Goal: Understand process/instructions

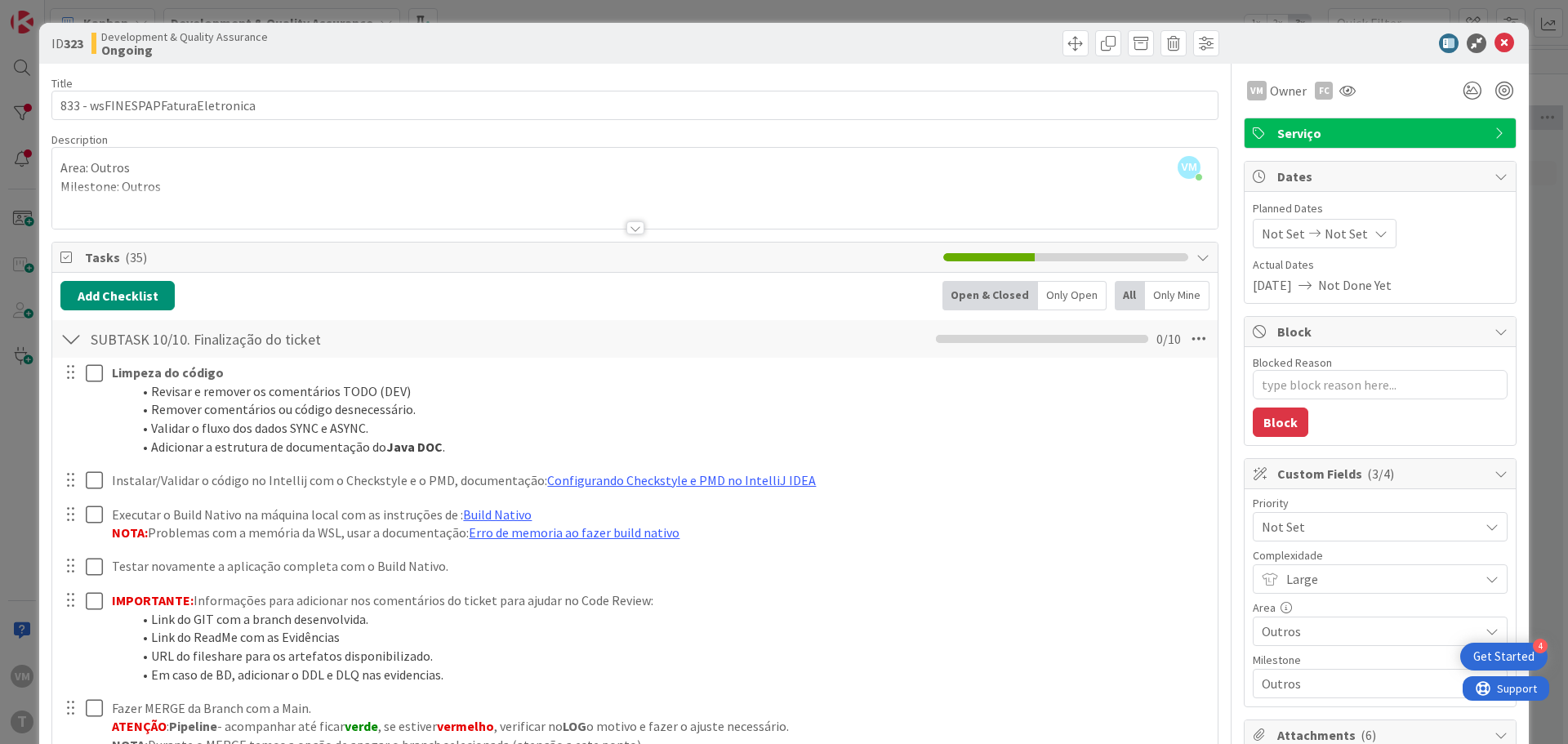
scroll to position [2531, 0]
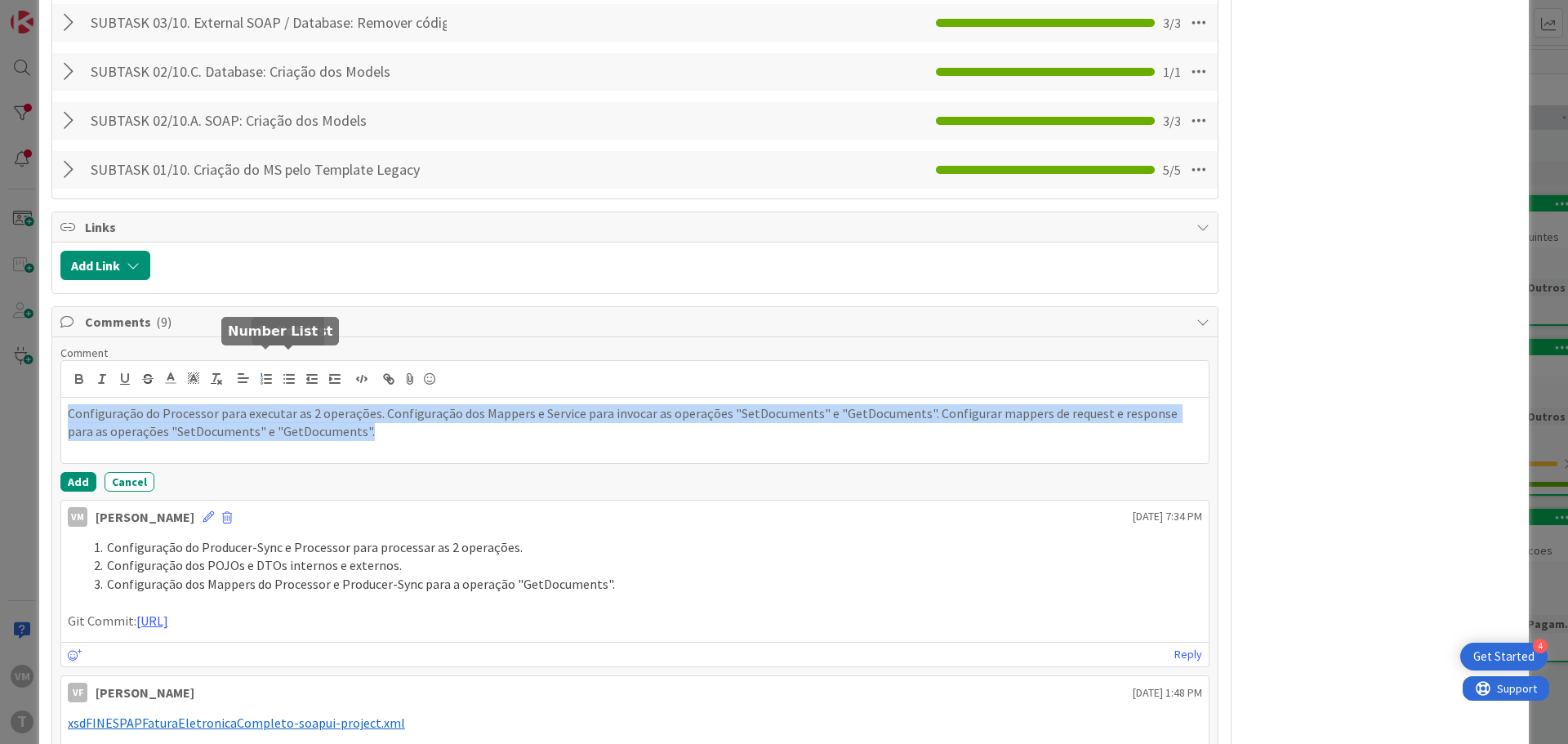
drag, startPoint x: 285, startPoint y: 361, endPoint x: 273, endPoint y: 362, distance: 12.0
click at [273, 362] on div at bounding box center [635, 380] width 1147 height 37
click at [271, 371] on icon "button" at bounding box center [266, 378] width 15 height 15
click at [420, 404] on li "Configuração do Processor para executar as 2 operações. Configuração dos Mapper…" at bounding box center [645, 423] width 1114 height 37
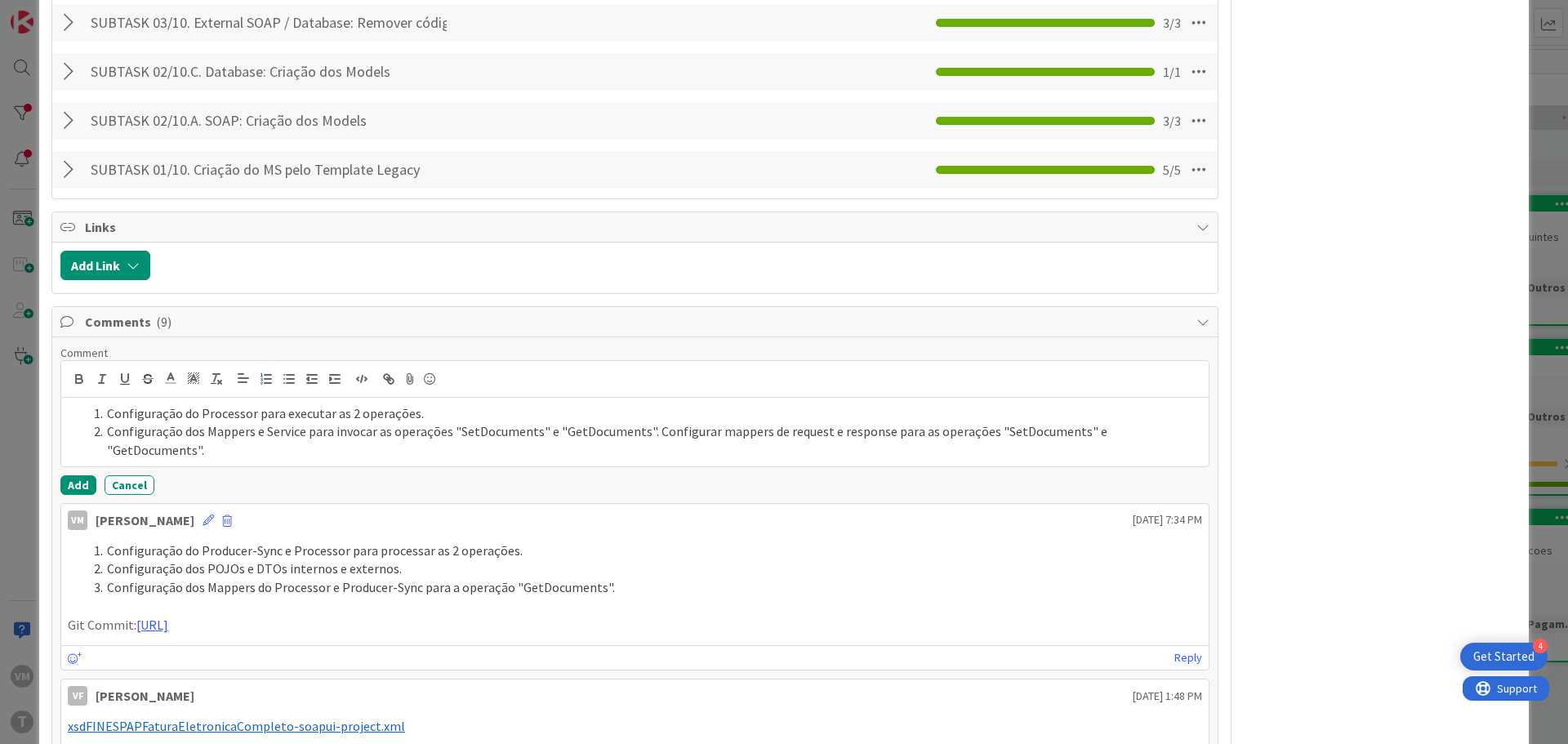
click at [648, 422] on li "Configuração dos Mappers e Service para invocar as operações "SetDocuments" e "…" at bounding box center [645, 440] width 1114 height 37
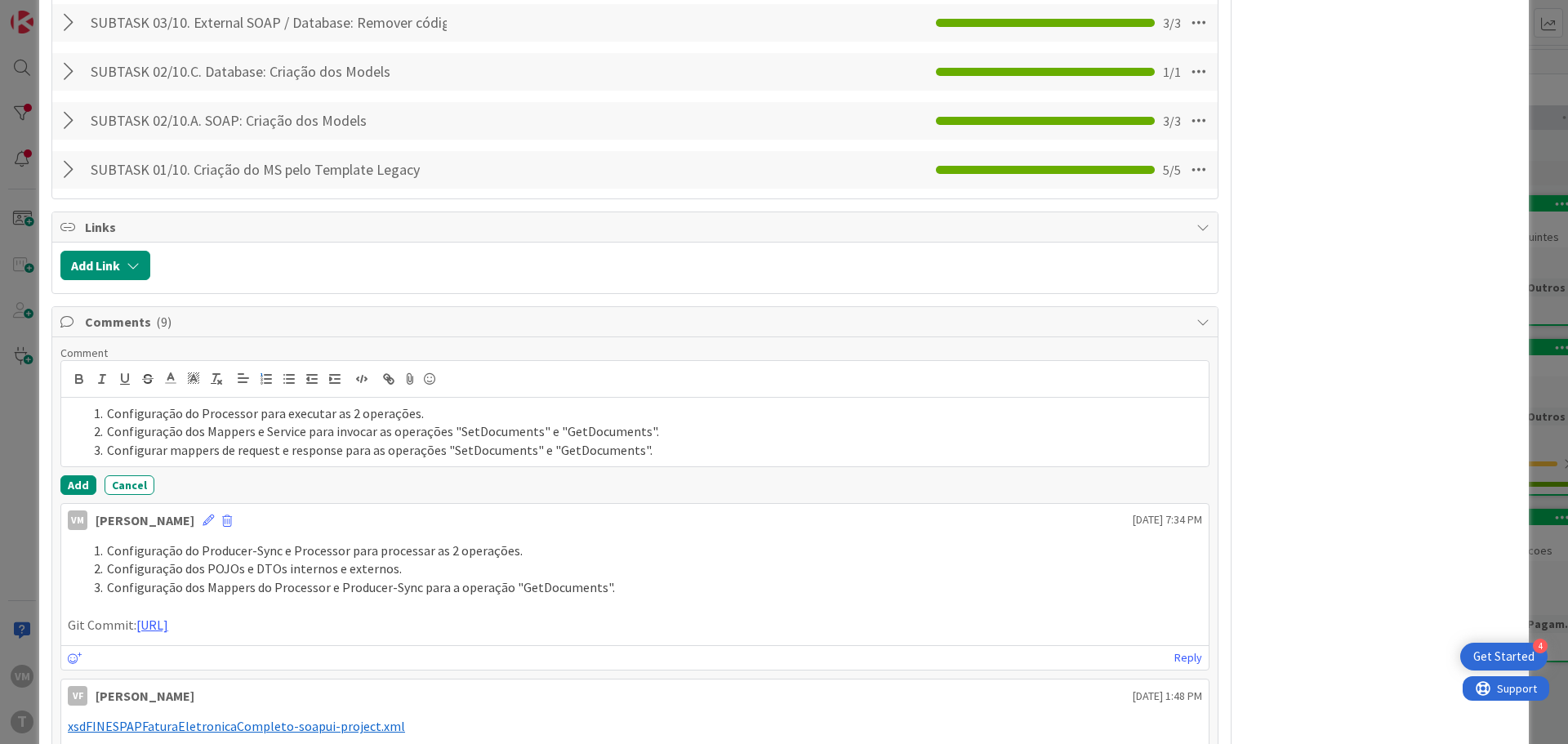
click at [694, 441] on li "Configurar mappers de request e response para as operações "SetDocuments" e "Ge…" at bounding box center [645, 450] width 1114 height 19
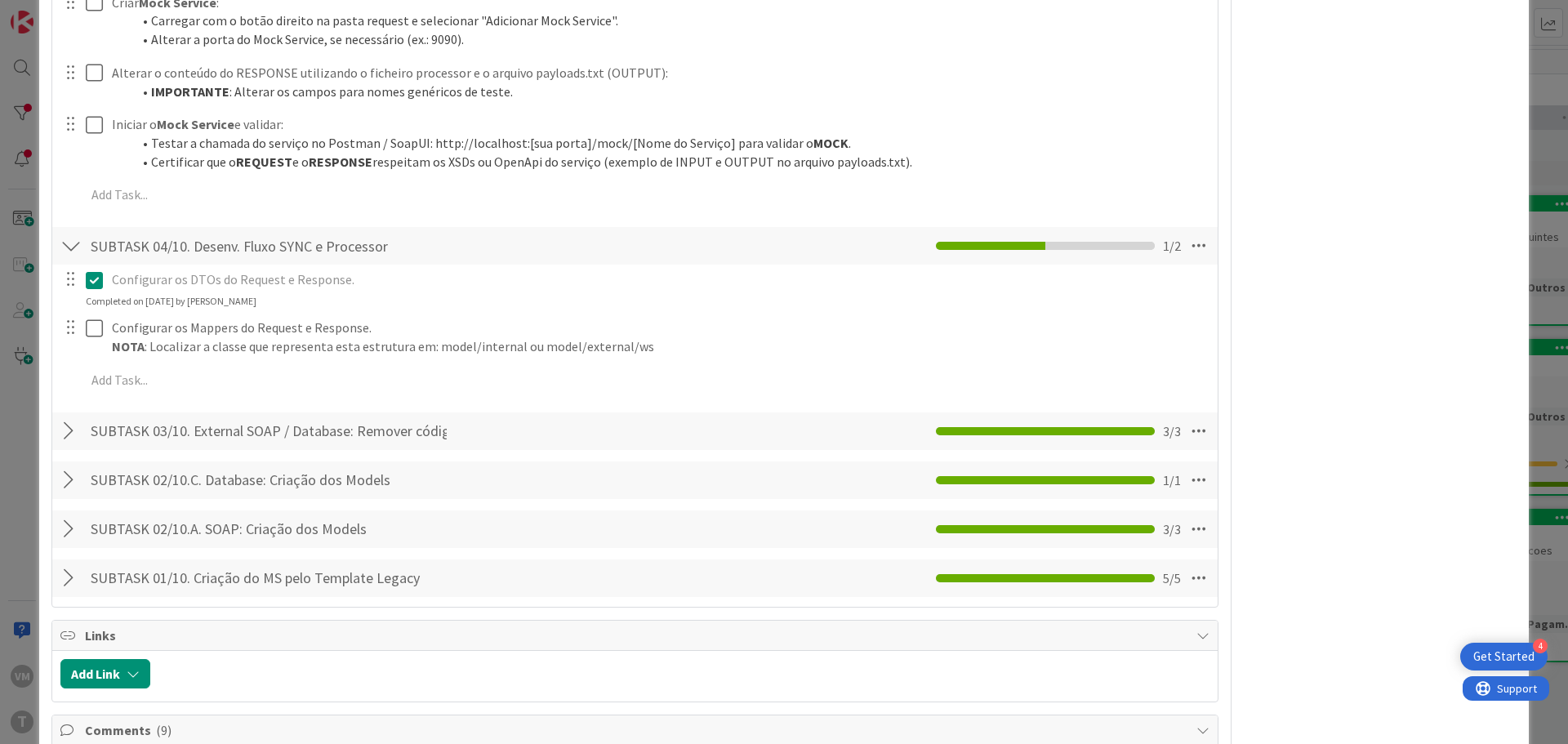
scroll to position [1959, 0]
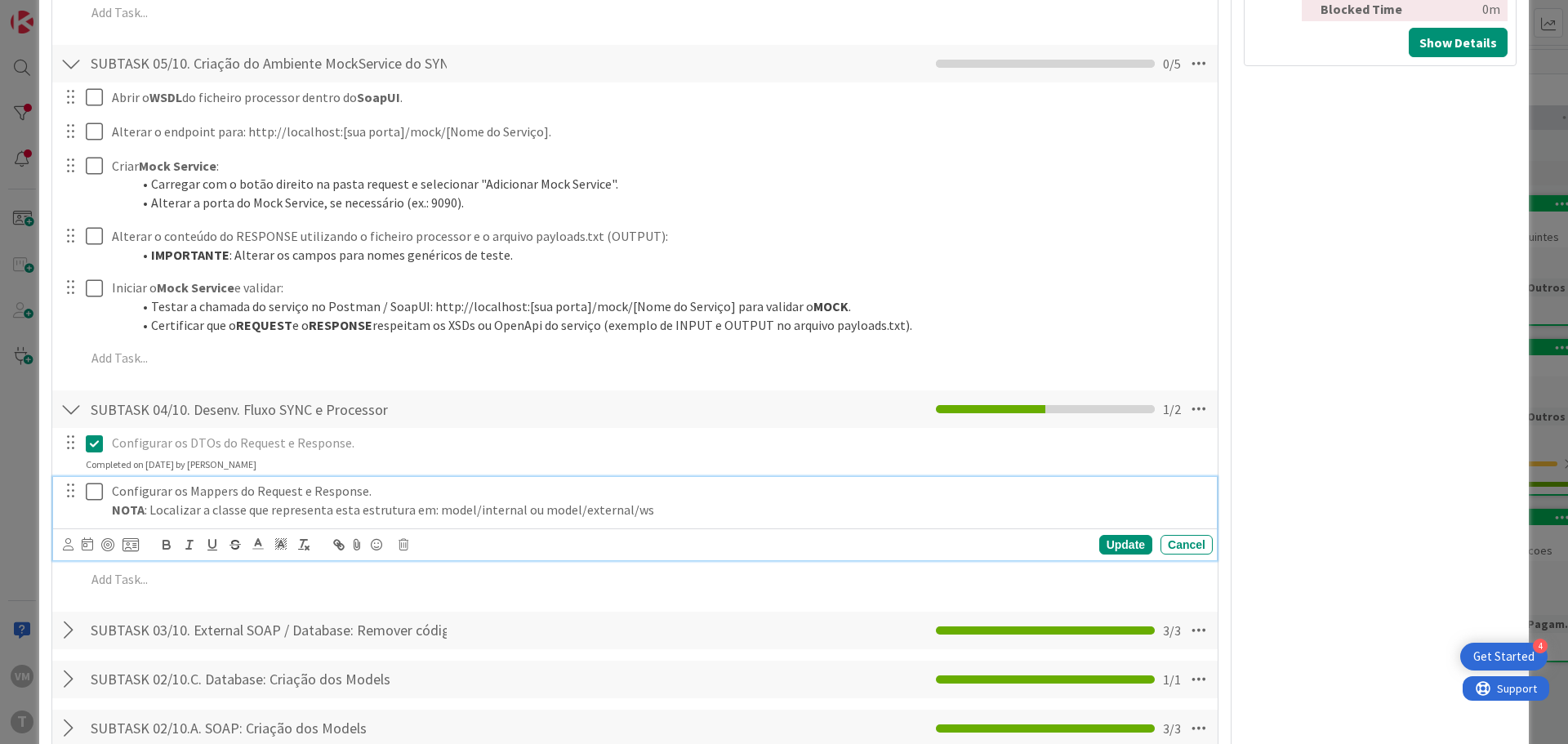
click at [88, 482] on icon at bounding box center [97, 492] width 24 height 19
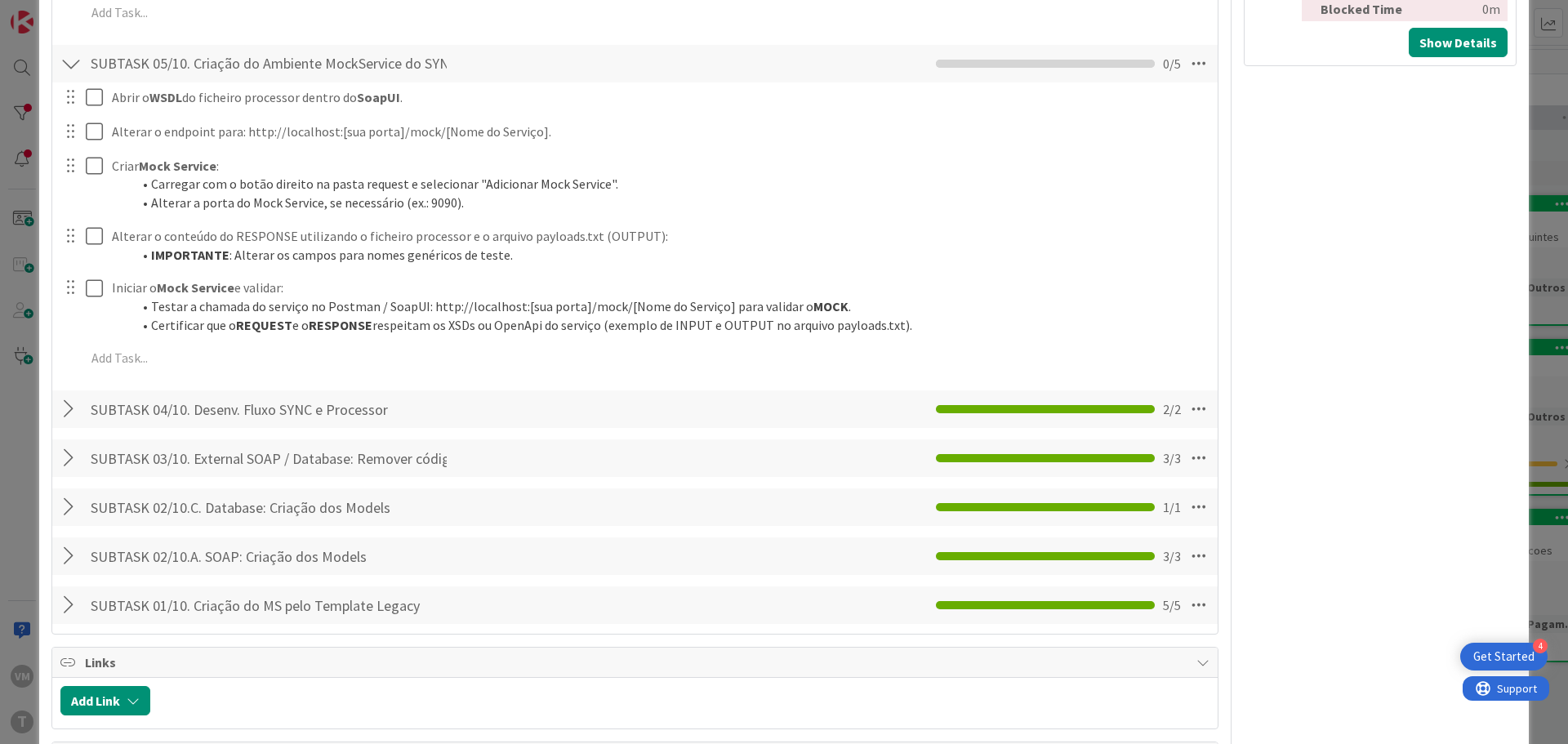
scroll to position [1796, 0]
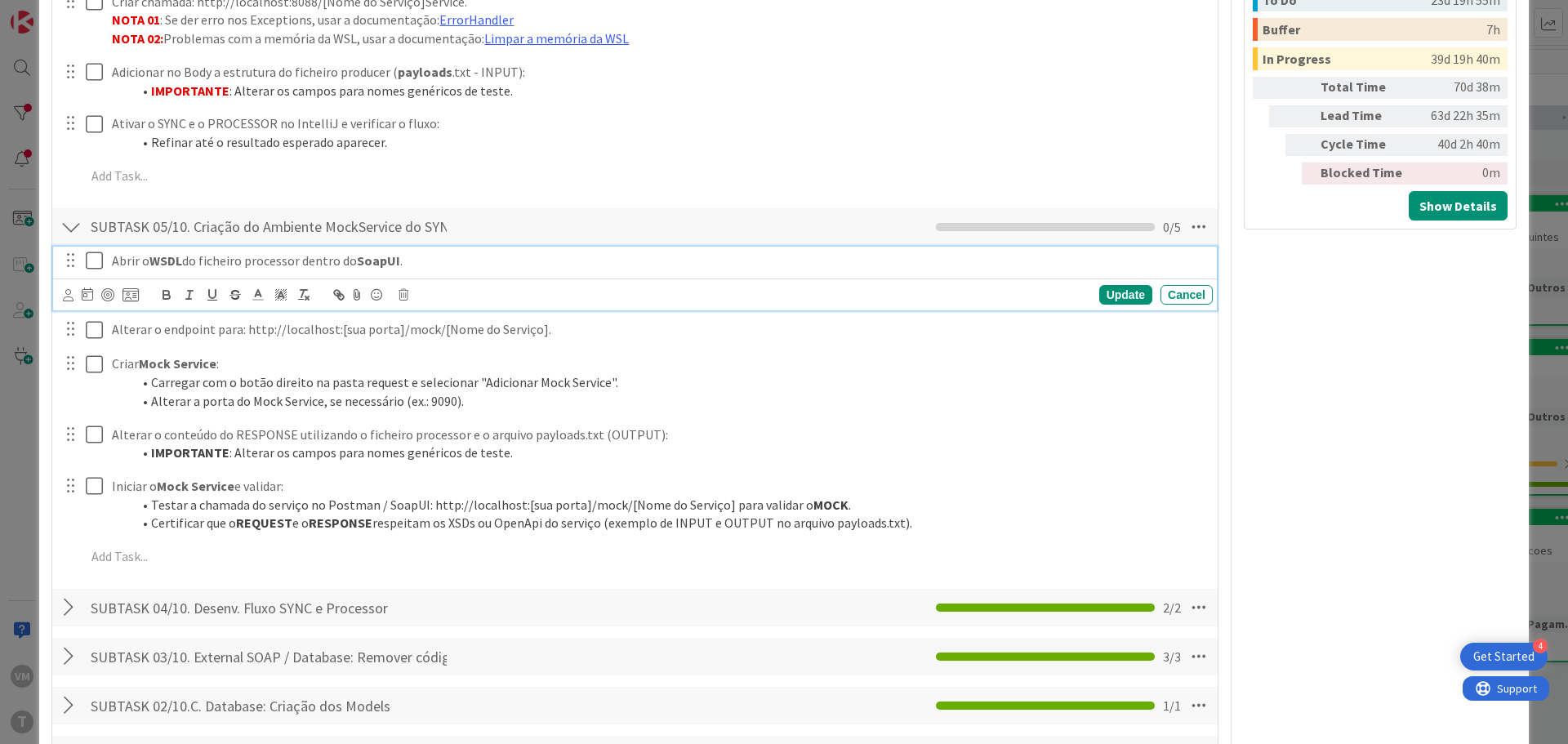
click at [93, 250] on icon at bounding box center [97, 260] width 24 height 19
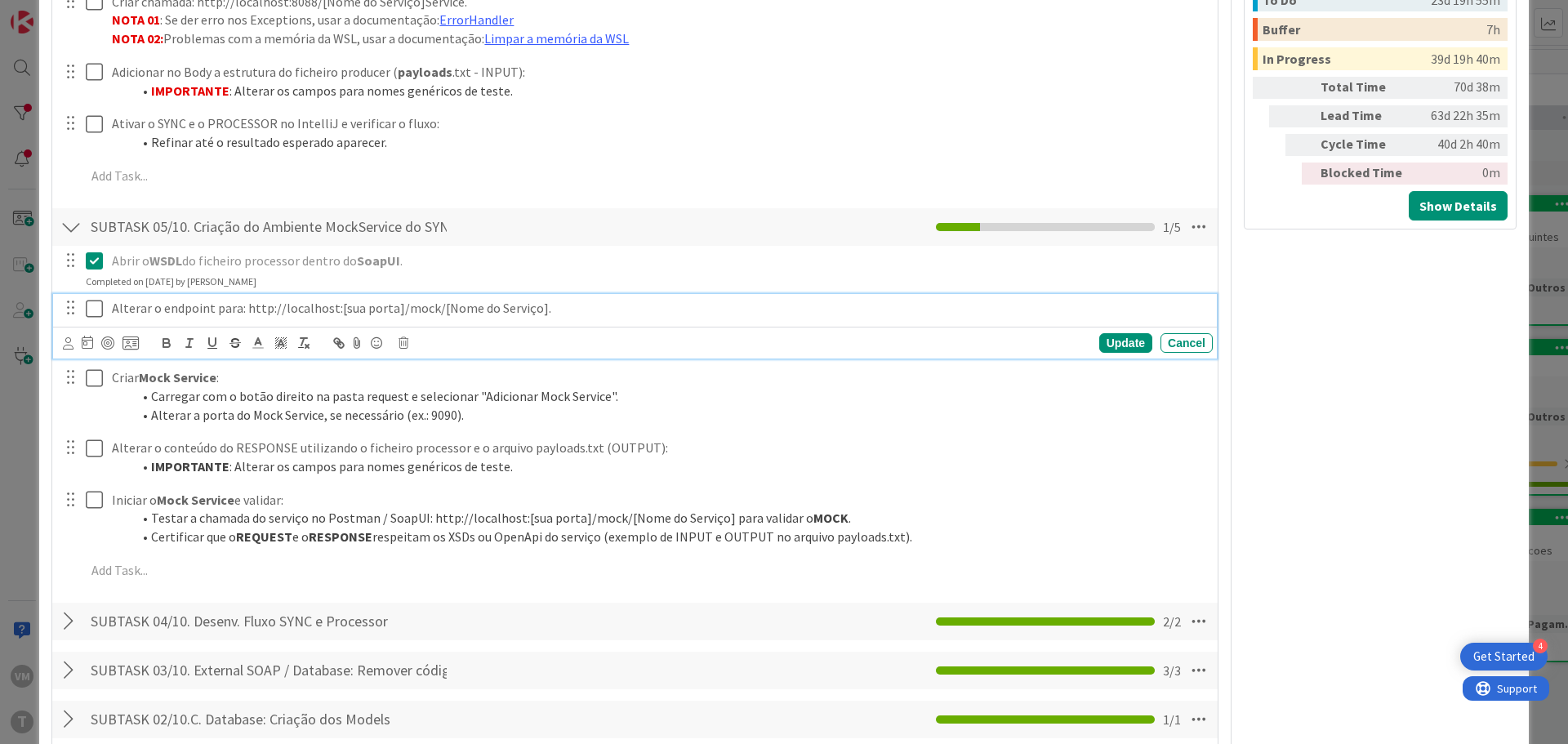
click at [98, 299] on icon at bounding box center [97, 309] width 24 height 19
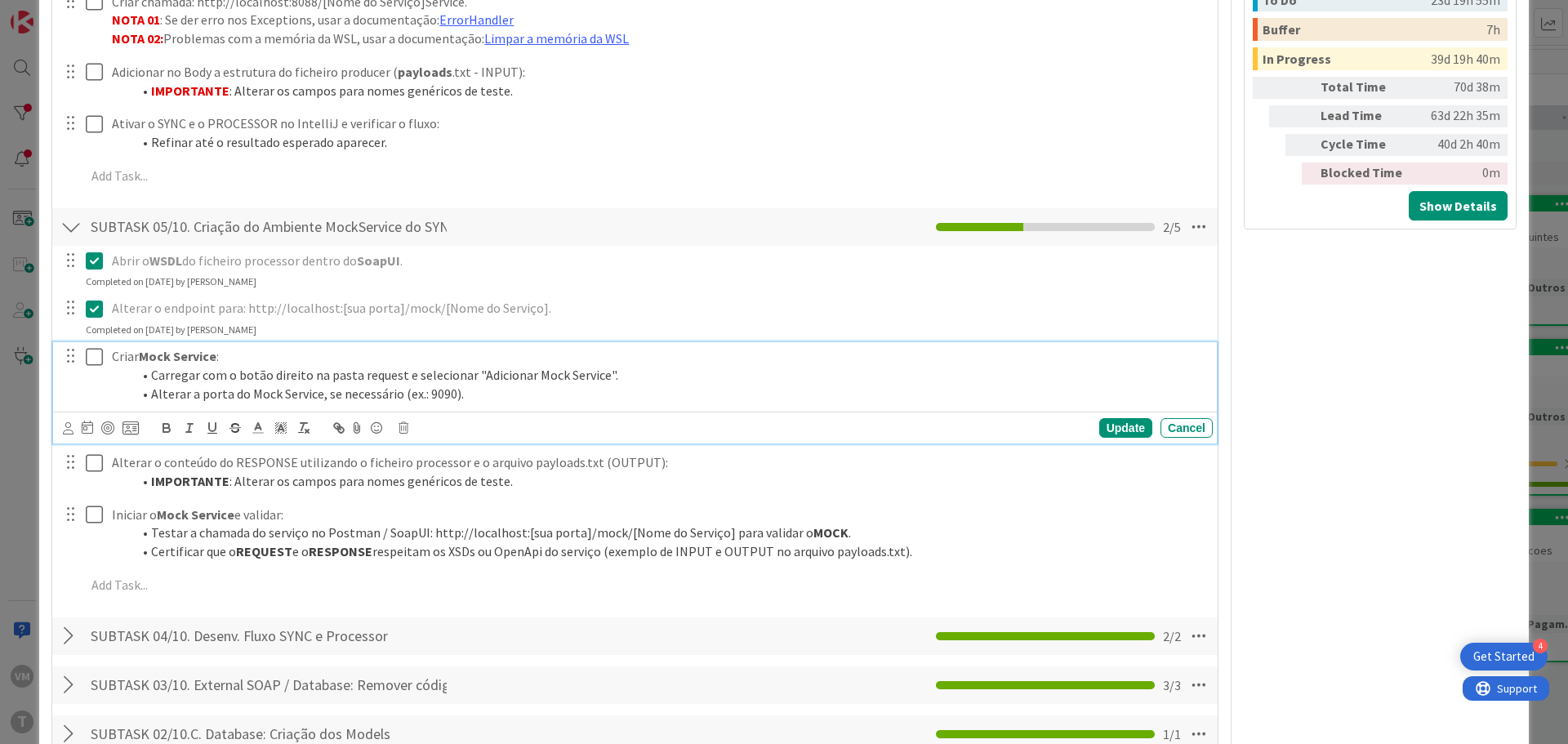
click at [93, 347] on icon at bounding box center [97, 356] width 24 height 19
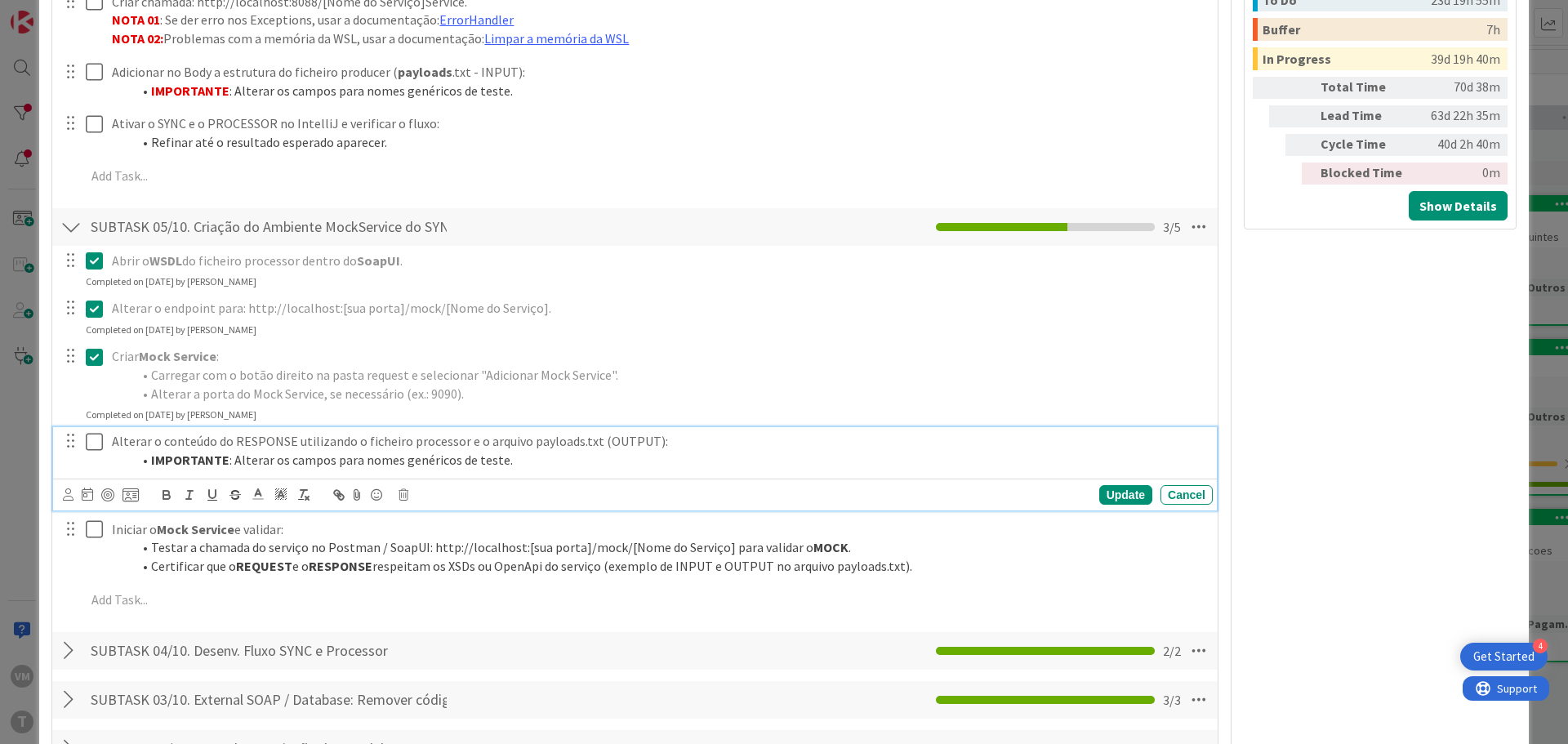
click at [93, 432] on icon at bounding box center [97, 442] width 24 height 19
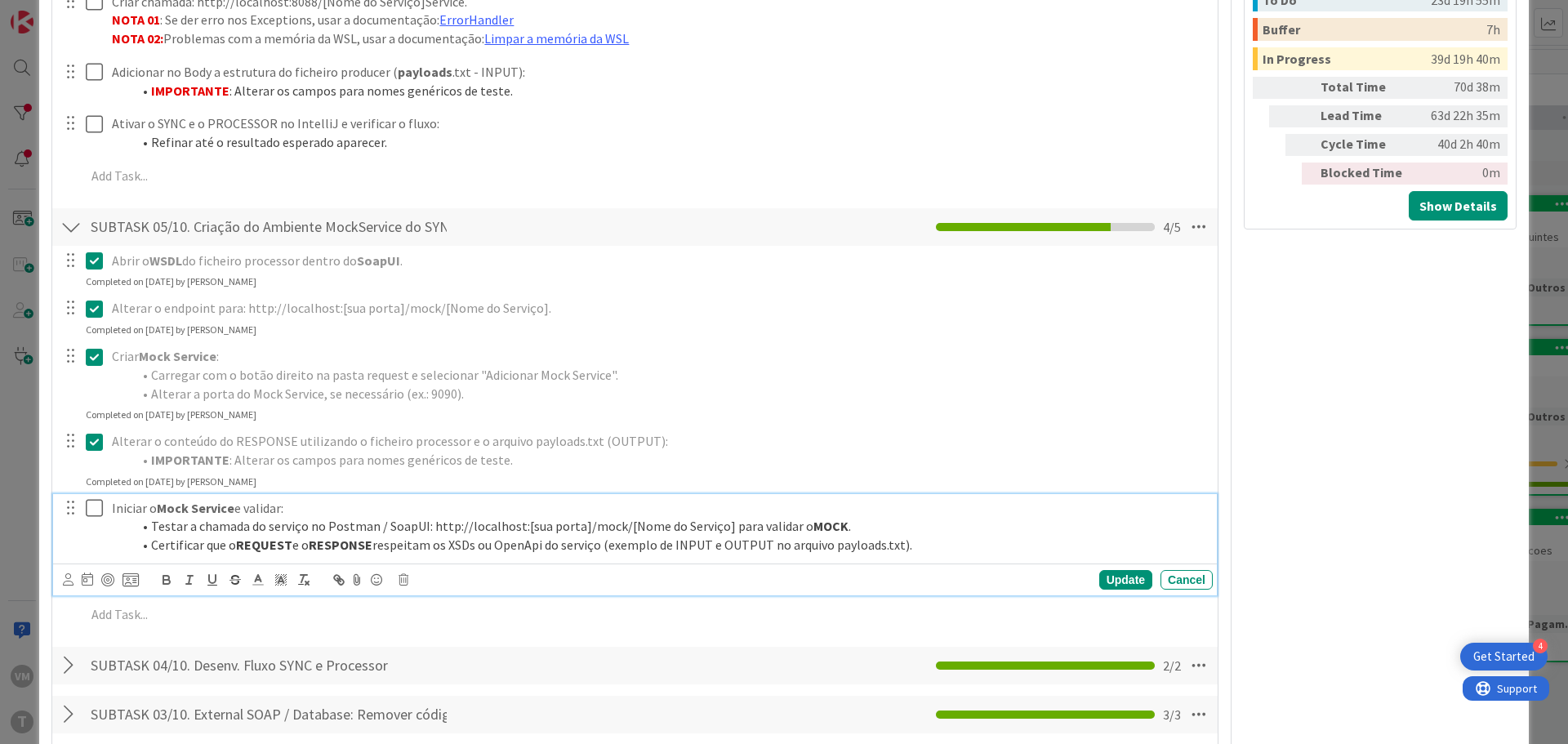
click at [92, 498] on icon at bounding box center [97, 507] width 24 height 19
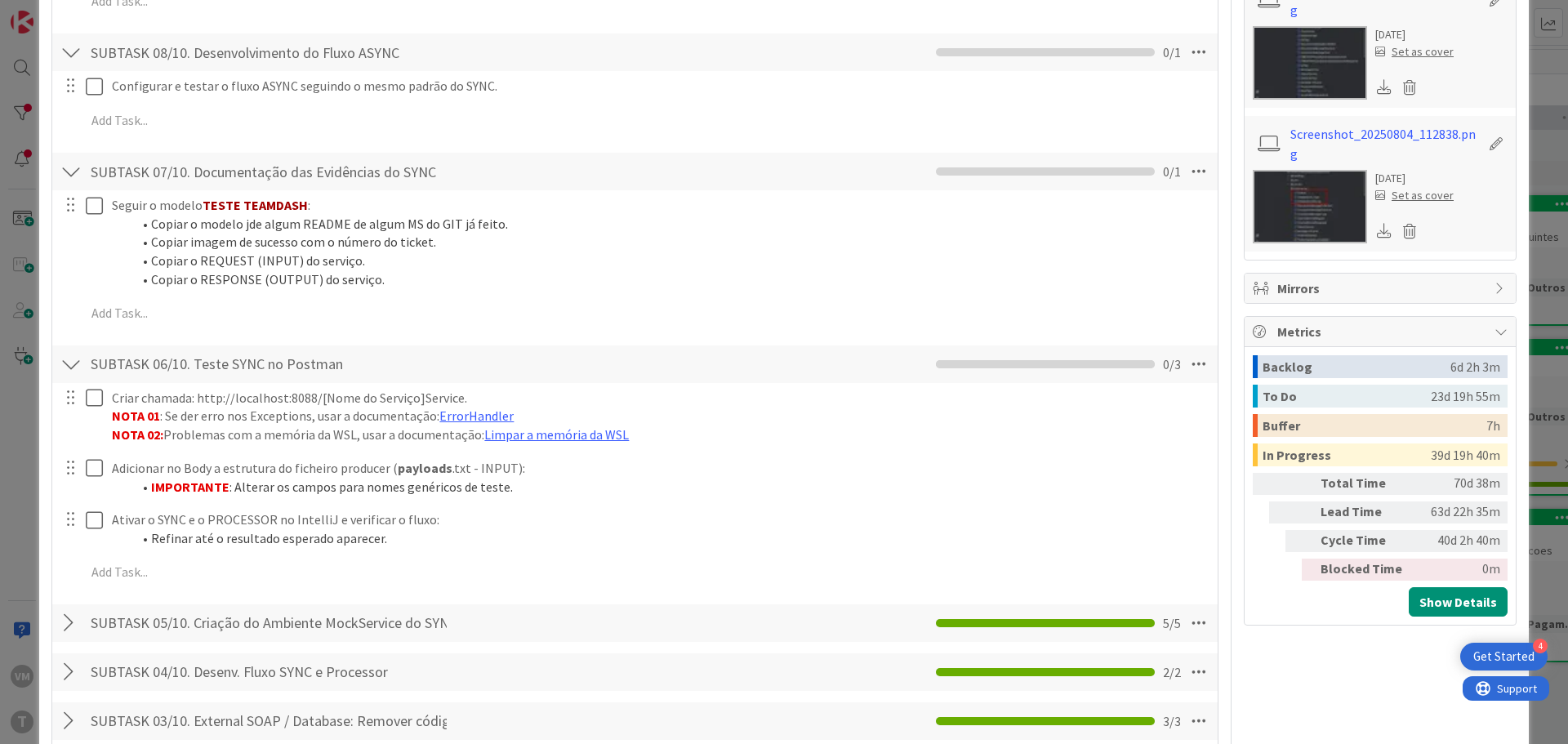
scroll to position [1388, 0]
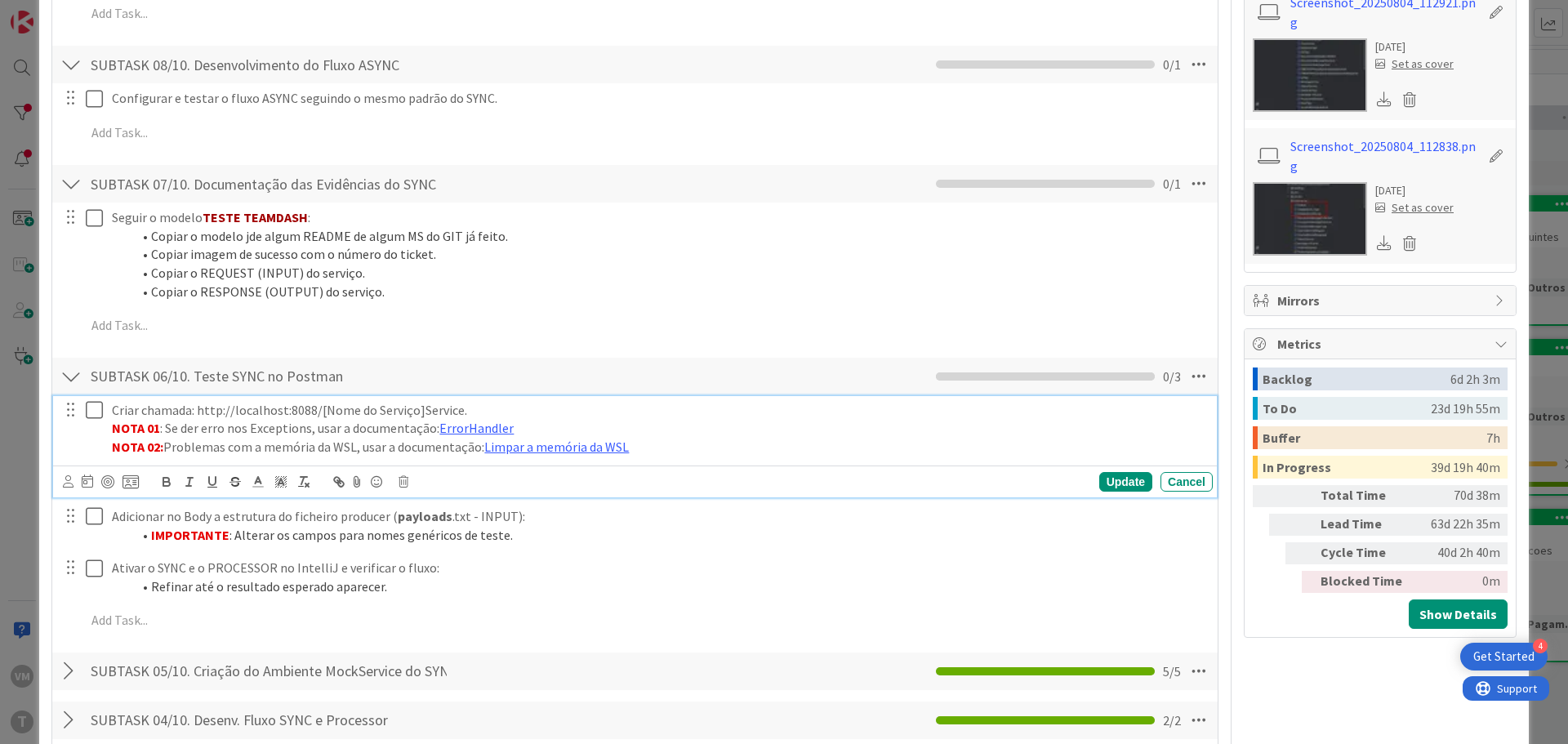
click at [96, 400] on icon at bounding box center [97, 410] width 24 height 19
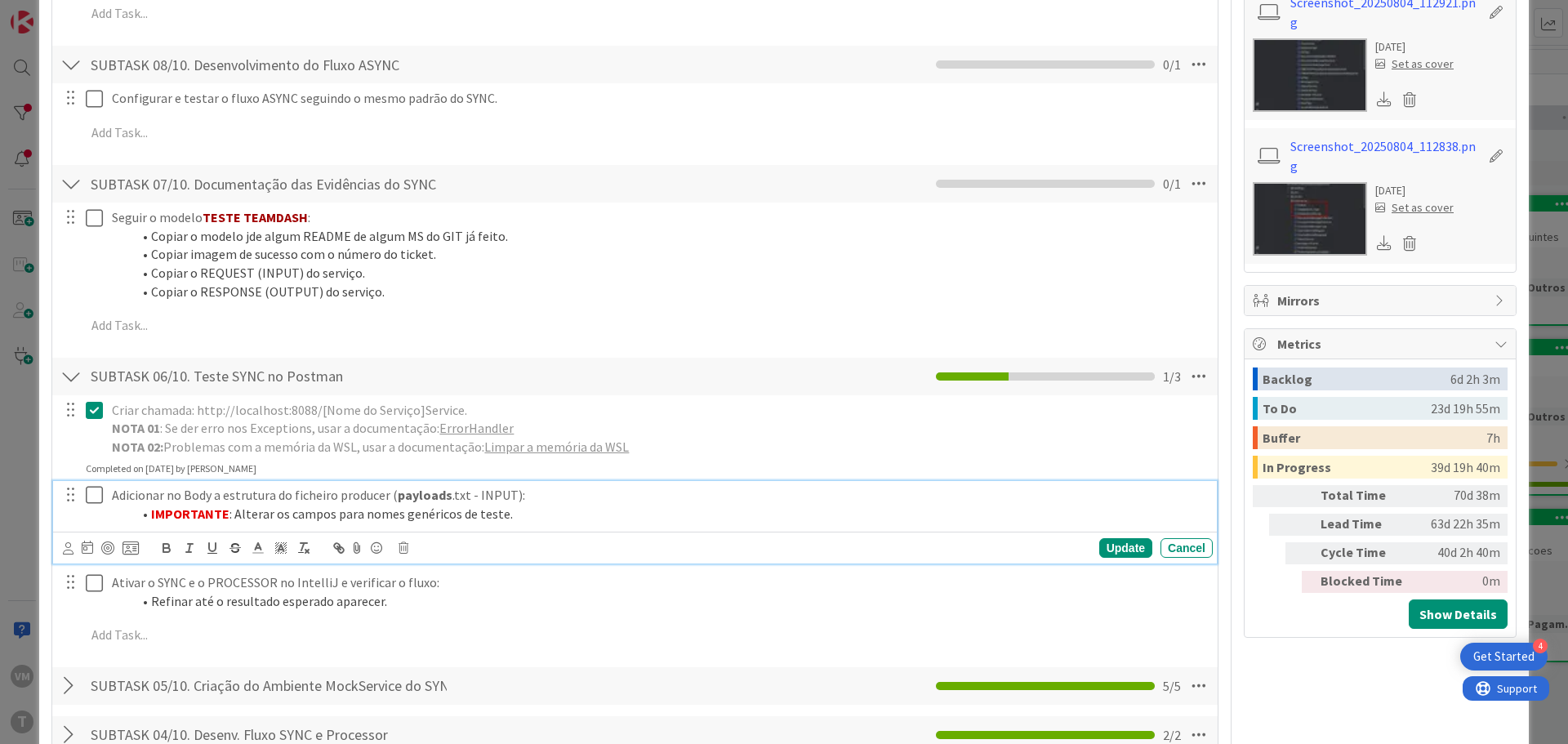
click at [93, 485] on icon at bounding box center [97, 495] width 24 height 19
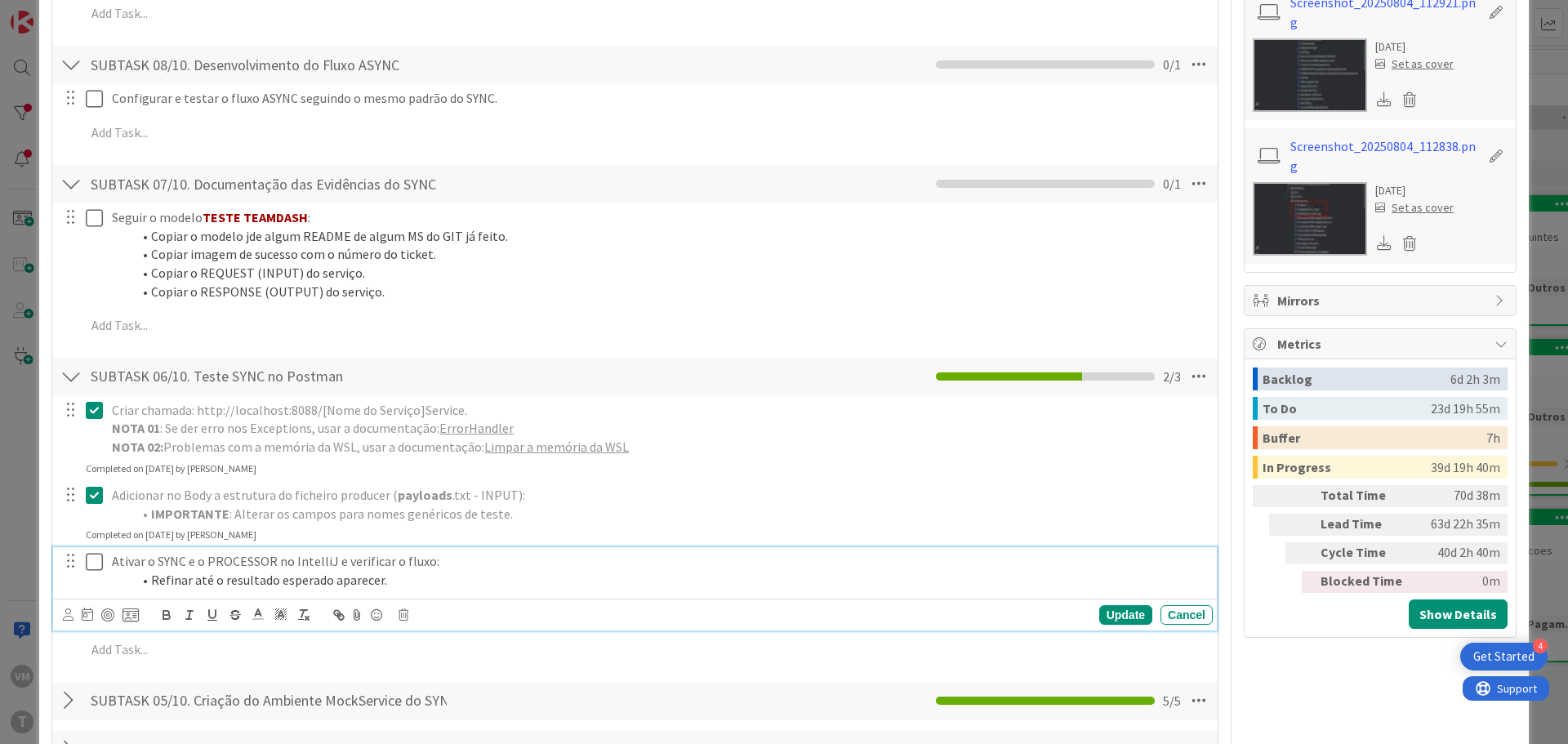
click at [93, 552] on icon at bounding box center [97, 562] width 24 height 19
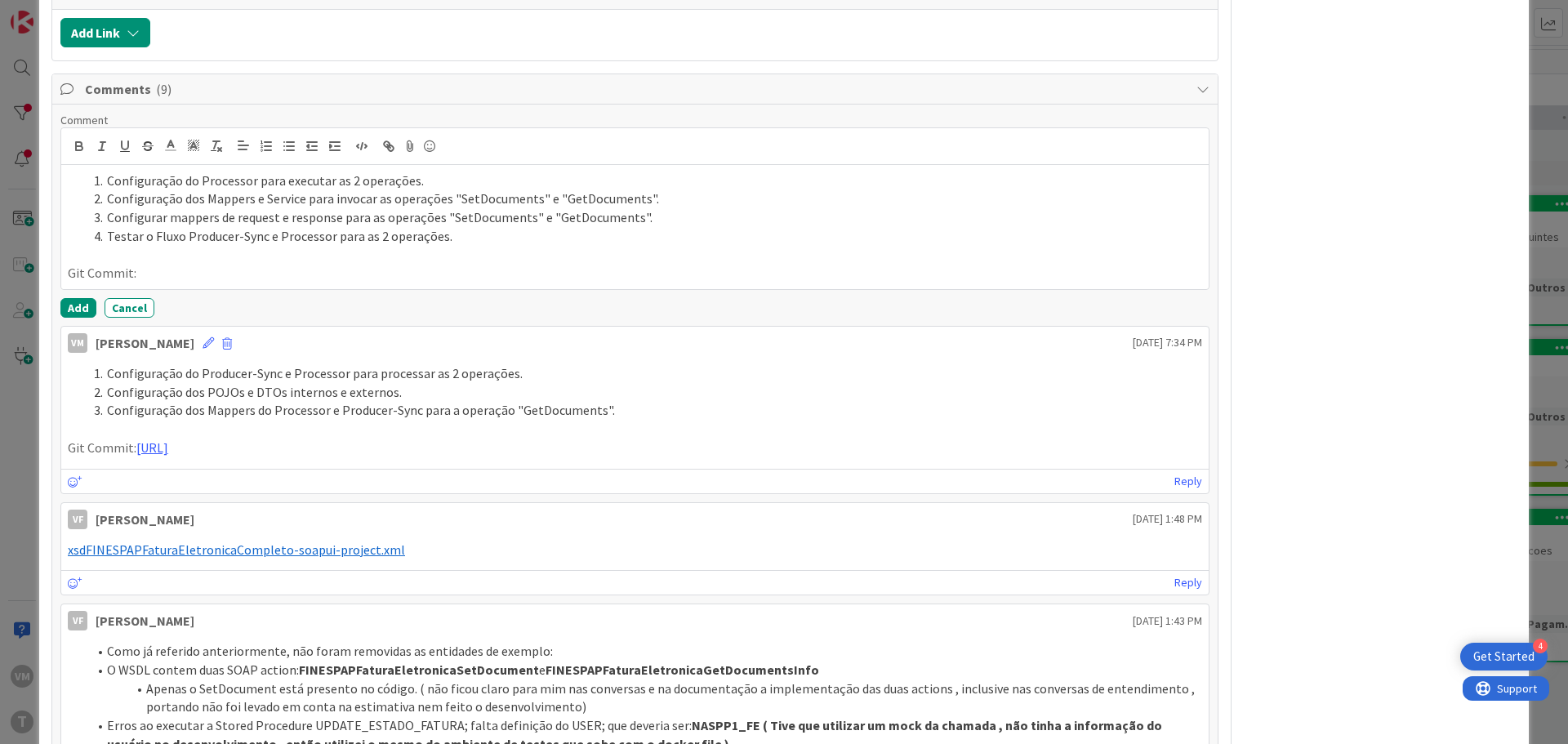
scroll to position [2123, 0]
click at [197, 262] on p "Git Commit:" at bounding box center [635, 271] width 1135 height 19
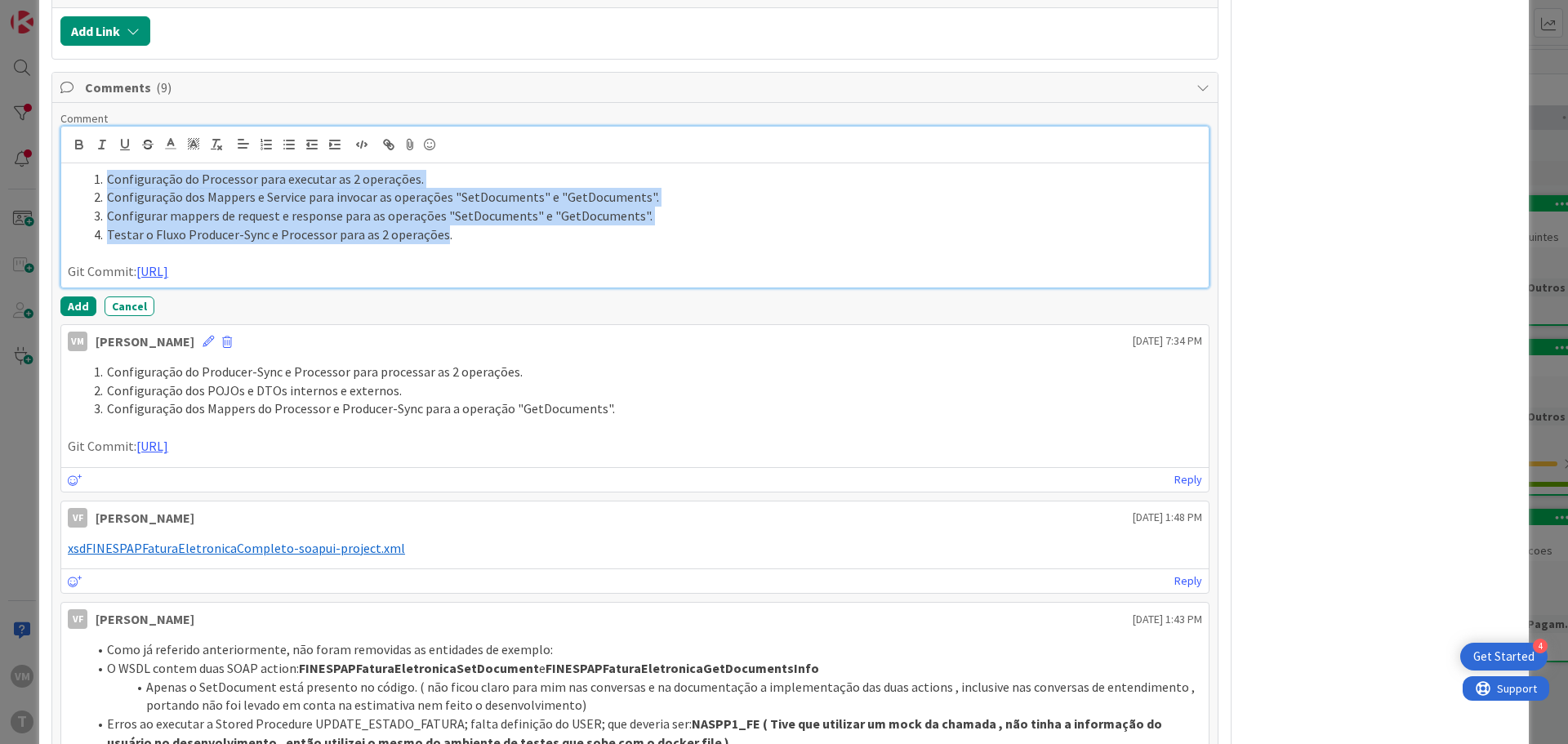
drag, startPoint x: 437, startPoint y: 210, endPoint x: 103, endPoint y: 155, distance: 338.5
click at [103, 169] on ol "Configuração do Processor para executar as 2 operações. Configuração dos Mapper…" at bounding box center [635, 206] width 1135 height 74
drag, startPoint x: 452, startPoint y: 217, endPoint x: 109, endPoint y: 163, distance: 347.2
click at [109, 169] on ol "Configuração do Processor para executar as 2 operações. Configuração dos Mapper…" at bounding box center [635, 206] width 1135 height 74
copy ol "Configuração do Processor para executar as 2 operações. Configuração dos Mapper…"
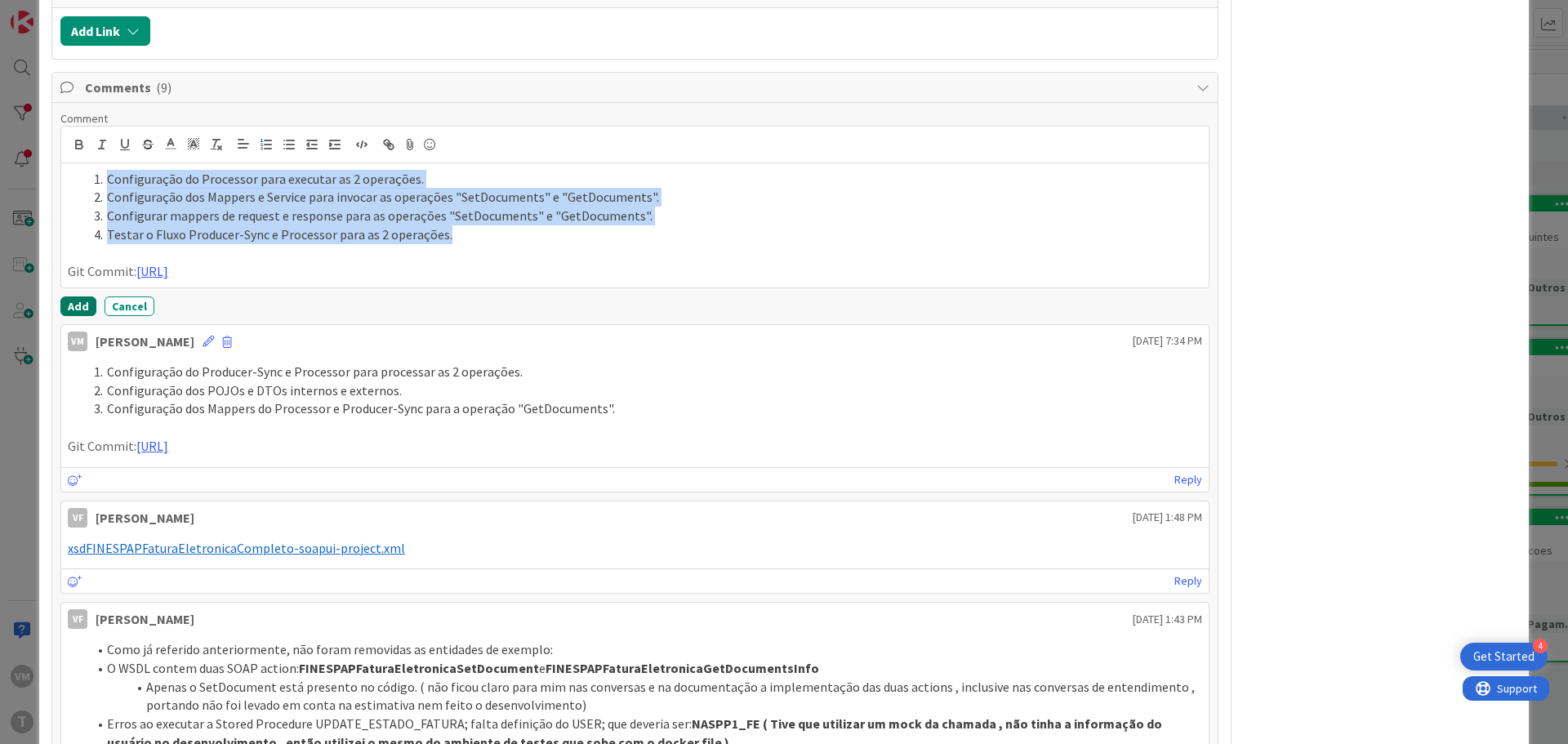
click at [64, 296] on button "Add" at bounding box center [78, 306] width 36 height 19
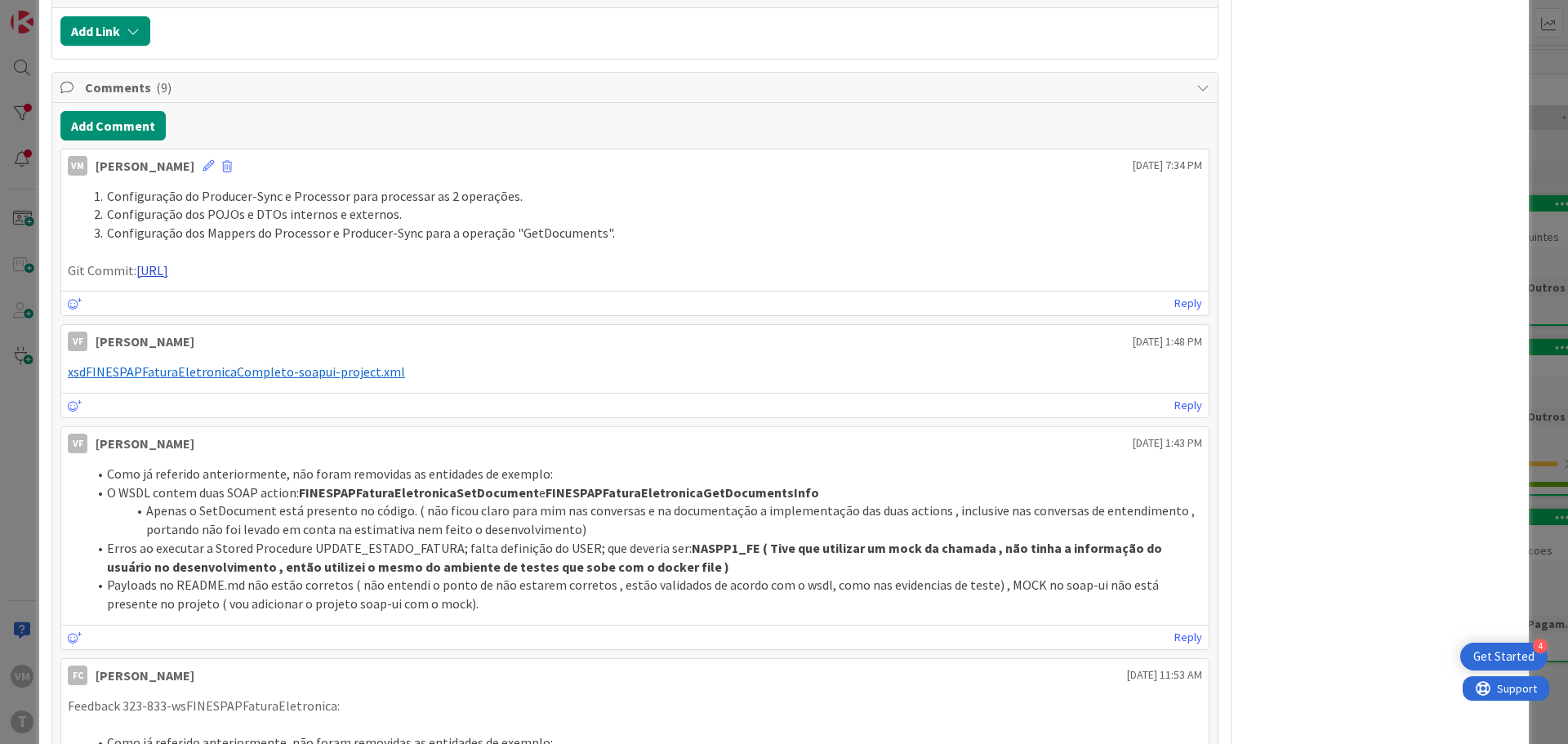
type textarea "x"
